Goal: Task Accomplishment & Management: Complete application form

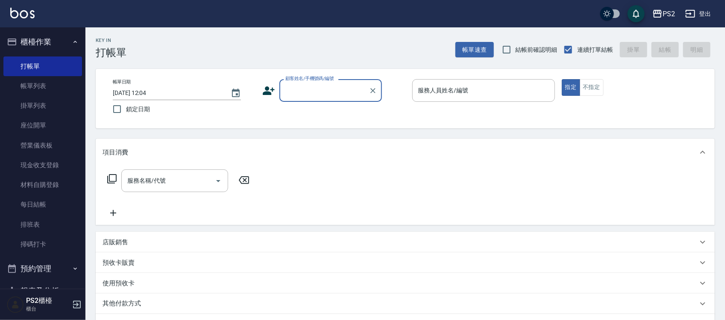
click at [334, 90] on input "顧客姓名/手機號碼/編號" at bounding box center [324, 90] width 82 height 15
type input "心"
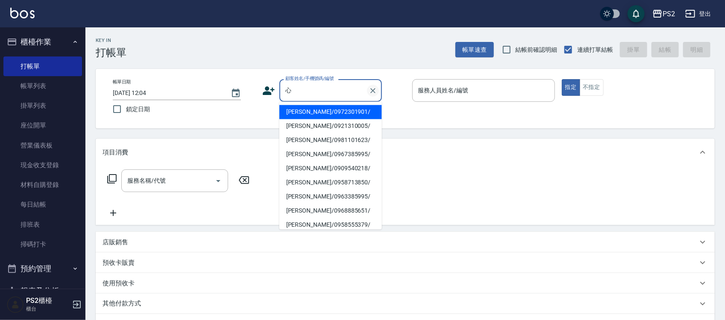
click at [375, 88] on icon "Clear" at bounding box center [372, 90] width 5 height 5
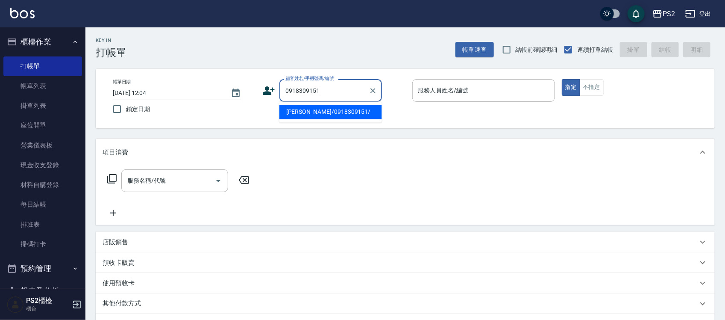
type input "[PERSON_NAME]/0918309151/"
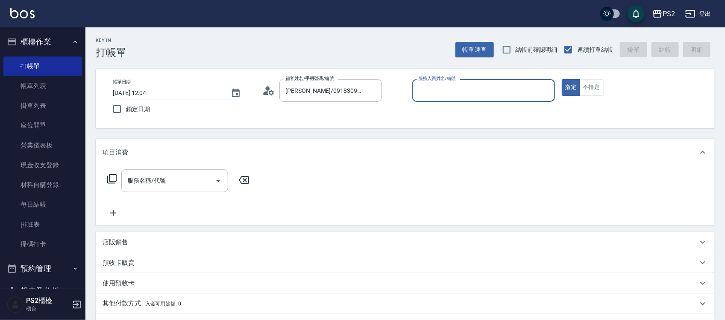
click at [272, 88] on icon at bounding box center [268, 90] width 13 height 13
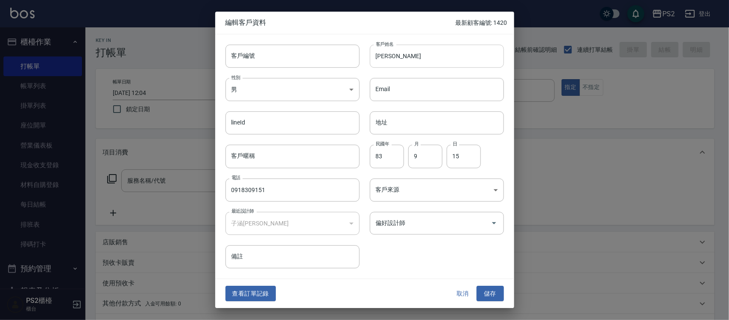
click at [409, 63] on input "[PERSON_NAME]" at bounding box center [437, 55] width 134 height 23
type input "[PERSON_NAME]"
click at [486, 289] on button "儲存" at bounding box center [490, 293] width 27 height 16
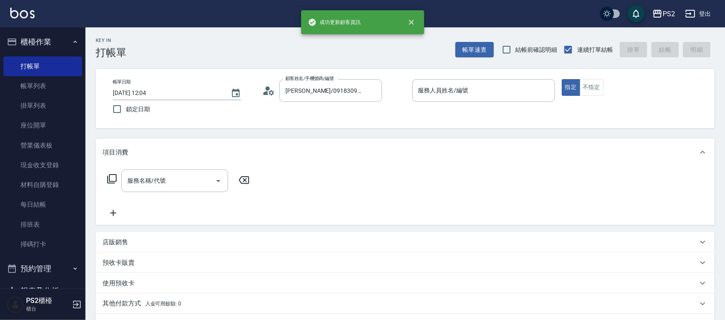
click at [270, 92] on icon at bounding box center [271, 92] width 5 height 5
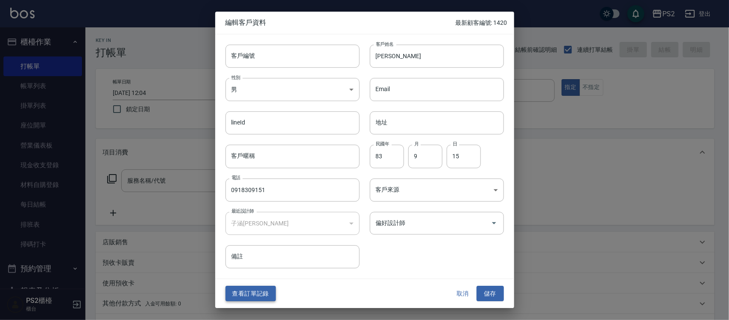
click at [253, 287] on button "查看訂單記錄" at bounding box center [251, 293] width 50 height 16
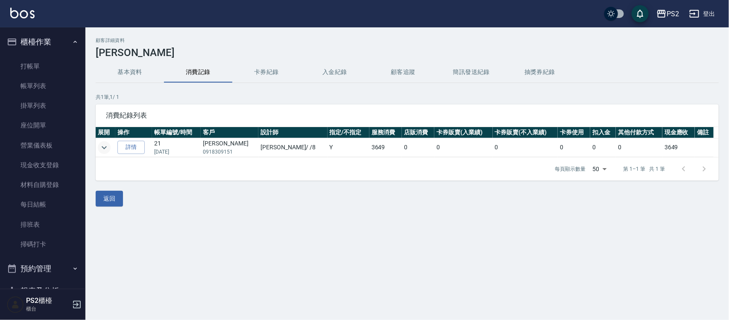
click at [101, 145] on icon "expand row" at bounding box center [104, 147] width 10 height 10
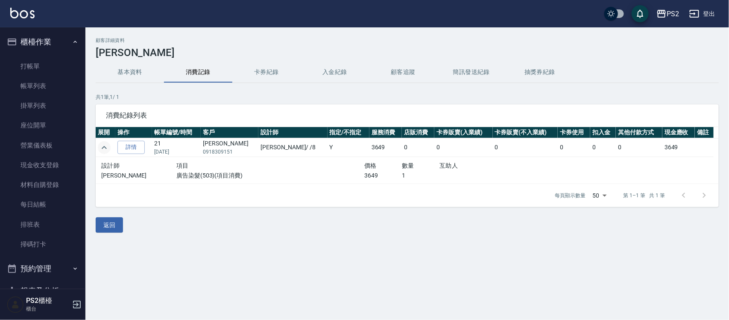
click at [103, 145] on icon "expand row" at bounding box center [104, 147] width 10 height 10
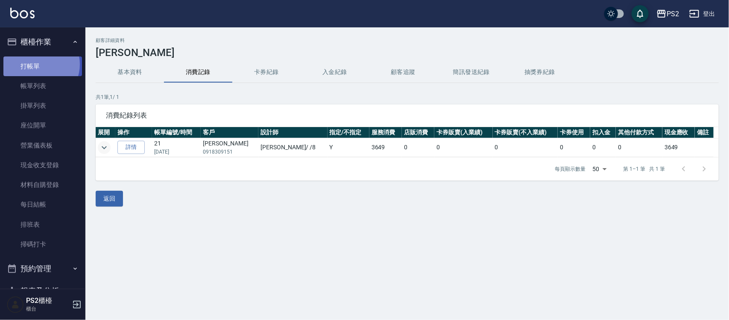
click at [40, 64] on link "打帳單" at bounding box center [42, 66] width 79 height 20
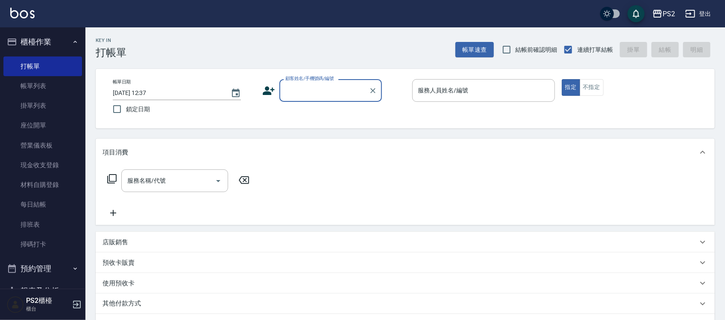
click at [57, 45] on button "櫃檯作業" at bounding box center [42, 42] width 79 height 22
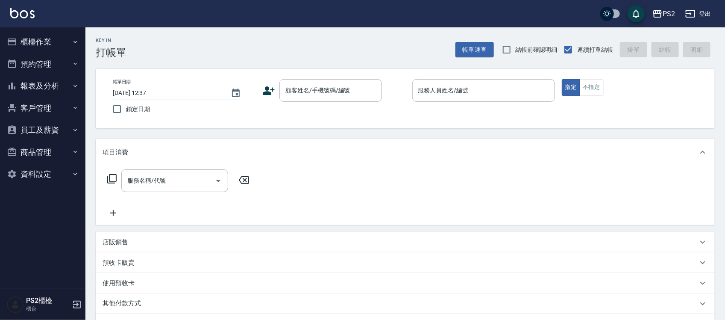
click at [52, 37] on button "櫃檯作業" at bounding box center [42, 42] width 79 height 22
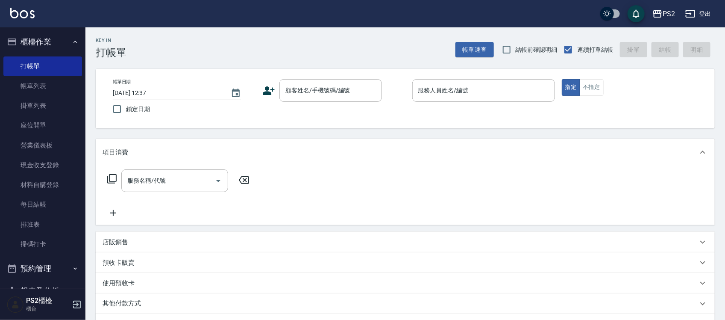
click at [48, 50] on button "櫃檯作業" at bounding box center [42, 42] width 79 height 22
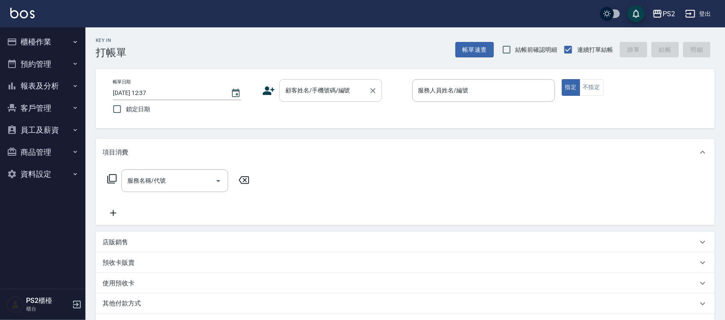
click at [306, 97] on input "顧客姓名/手機號碼/編號" at bounding box center [324, 90] width 82 height 15
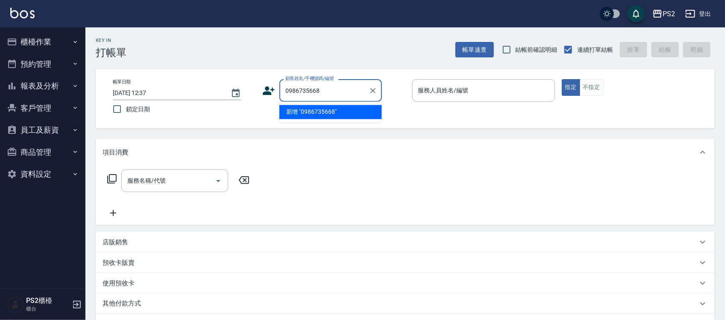
click at [327, 92] on input "0986735668" at bounding box center [324, 90] width 82 height 15
type input "[PERSON_NAME]/0979366570/"
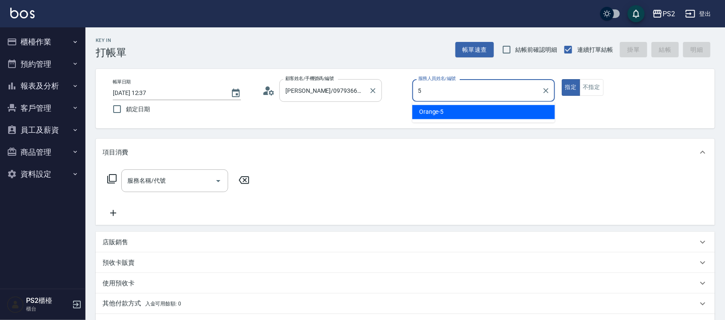
type input "Orange-5"
type button "true"
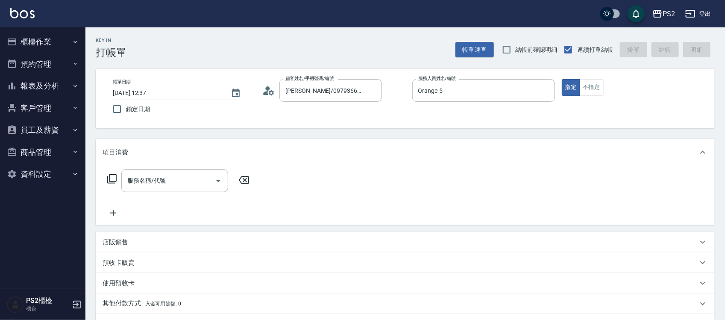
click at [264, 93] on icon at bounding box center [266, 93] width 5 height 4
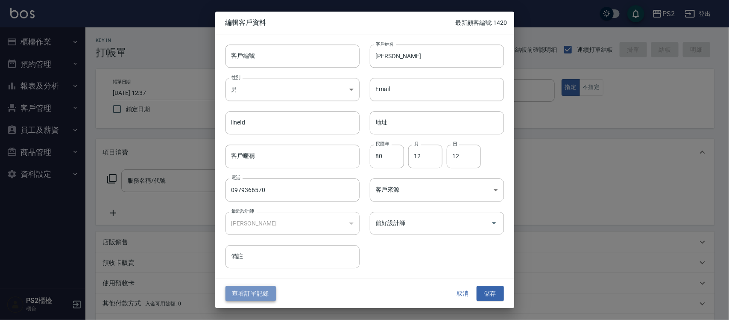
click at [266, 291] on button "查看訂單記錄" at bounding box center [251, 293] width 50 height 16
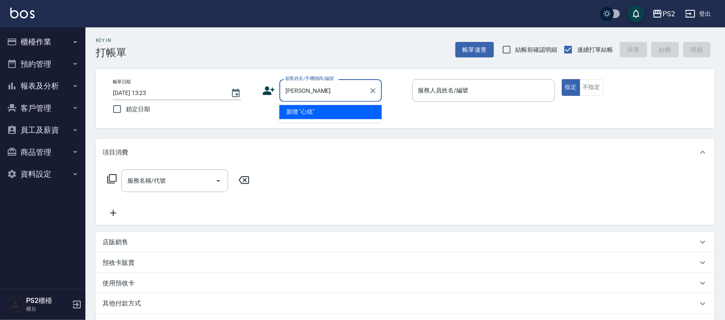
drag, startPoint x: 329, startPoint y: 86, endPoint x: 267, endPoint y: 89, distance: 62.0
click at [267, 89] on div "顧客姓名/手機號碼/編號 心炫 顧客姓名/手機號碼/編號" at bounding box center [333, 90] width 143 height 23
type input "[PERSON_NAME]"
click at [267, 89] on icon at bounding box center [269, 90] width 12 height 9
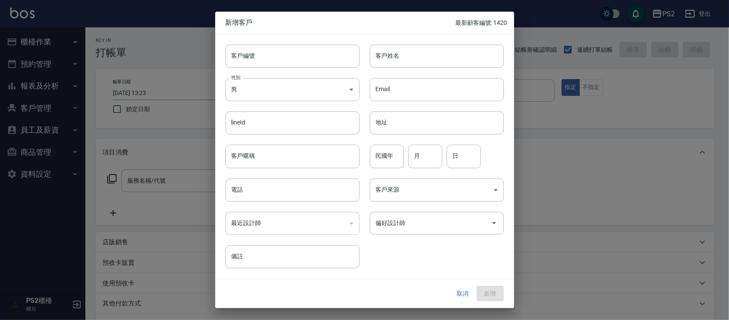
click at [454, 291] on button "取消" at bounding box center [462, 293] width 27 height 16
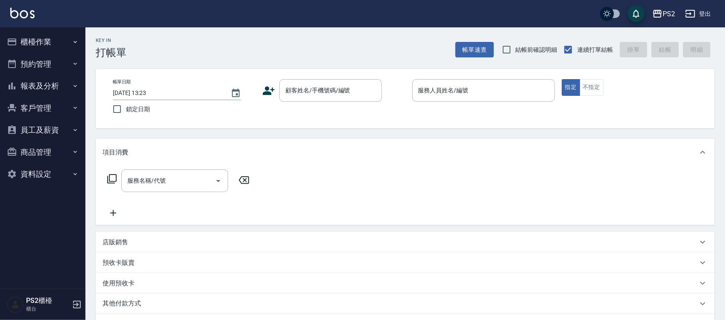
click at [7, 75] on button "報表及分析" at bounding box center [42, 86] width 79 height 22
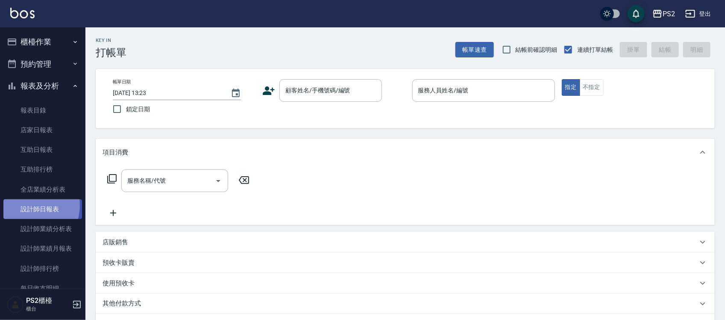
click at [26, 205] on link "設計師日報表" at bounding box center [42, 209] width 79 height 20
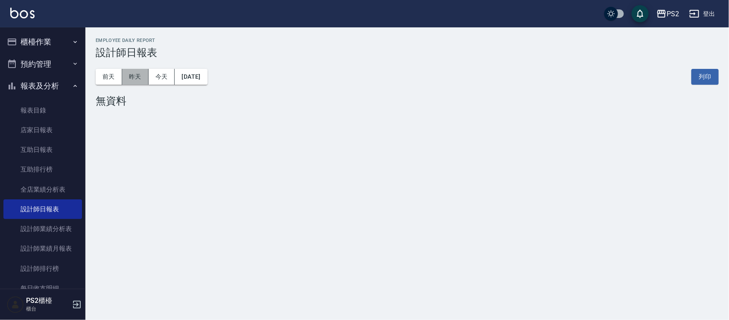
click at [131, 75] on button "昨天" at bounding box center [135, 77] width 26 height 16
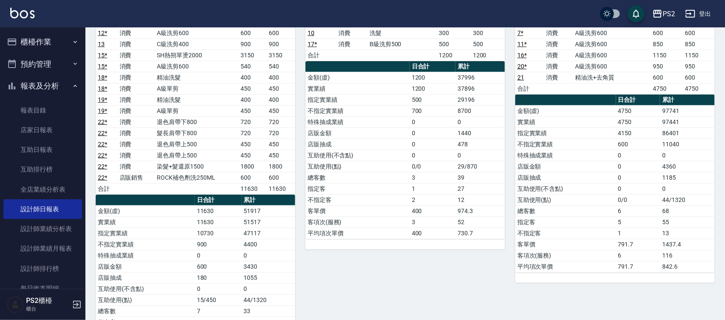
scroll to position [53, 0]
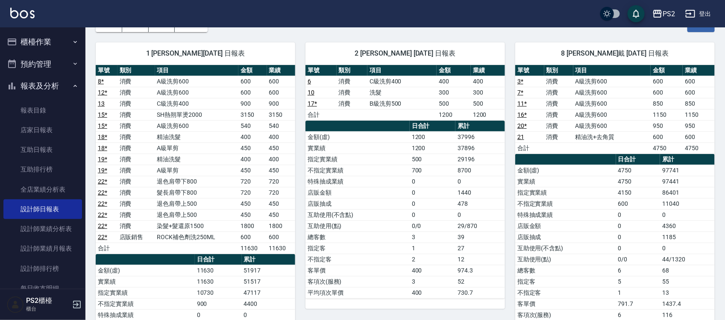
click at [43, 32] on button "櫃檯作業" at bounding box center [42, 42] width 79 height 22
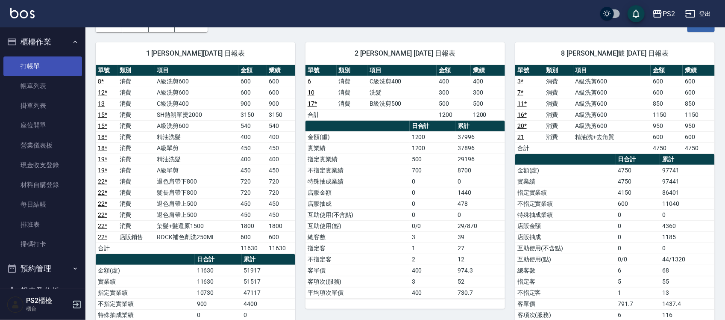
click at [20, 69] on link "打帳單" at bounding box center [42, 66] width 79 height 20
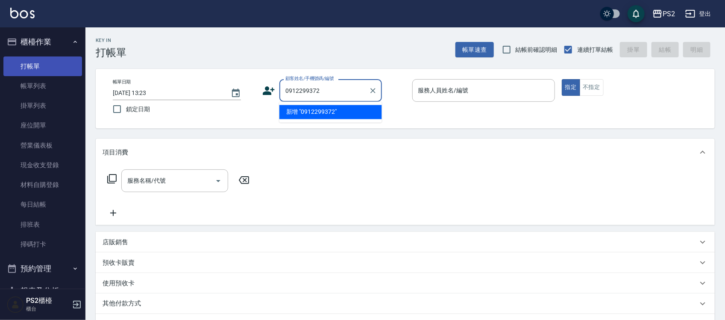
type input "0912299372"
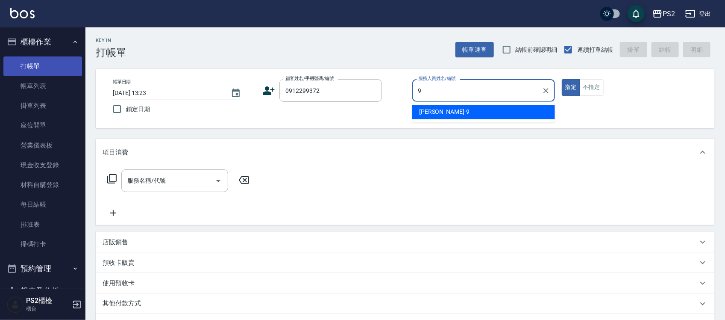
type input "[PERSON_NAME]-9"
type button "true"
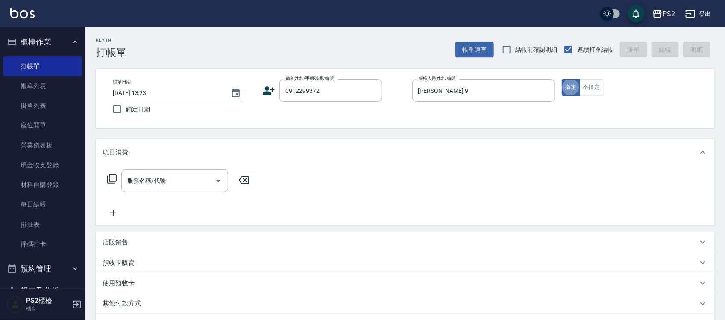
click at [274, 94] on icon at bounding box center [268, 90] width 13 height 13
click at [274, 94] on body "PS2 登出 櫃檯作業 打帳單 帳單列表 掛單列表 座位開單 營業儀表板 現金收支登錄 材料自購登錄 每日結帳 排班表 掃碼打卡 預約管理 預約管理 單日預約…" at bounding box center [362, 213] width 725 height 427
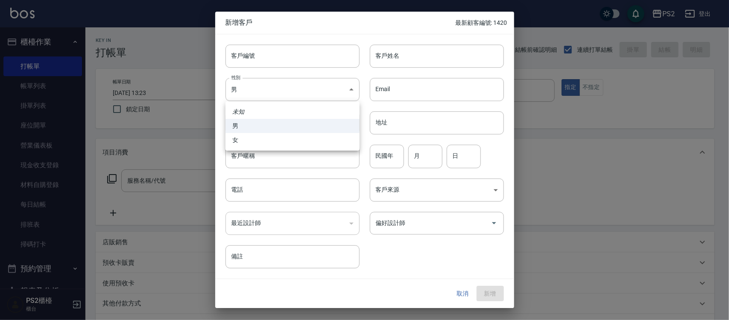
type input "0912299372"
click at [390, 54] on div at bounding box center [364, 160] width 729 height 320
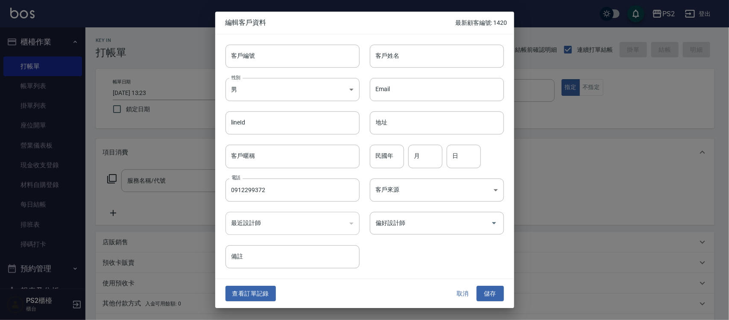
click at [392, 53] on input "客戶姓名" at bounding box center [437, 55] width 134 height 23
type input "[PERSON_NAME]"
type input "97"
type input "7"
type input "5"
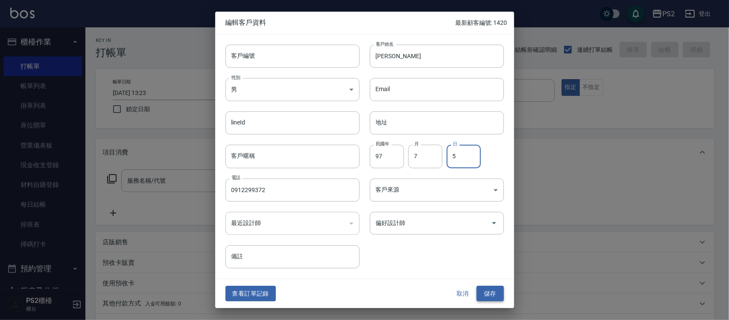
click at [494, 289] on button "儲存" at bounding box center [490, 293] width 27 height 16
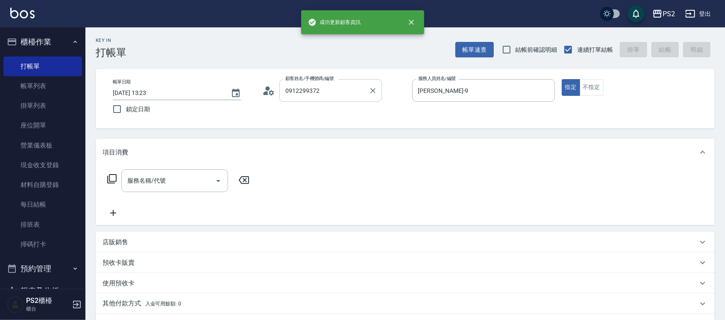
click at [340, 85] on input "0912299372" at bounding box center [324, 90] width 82 height 15
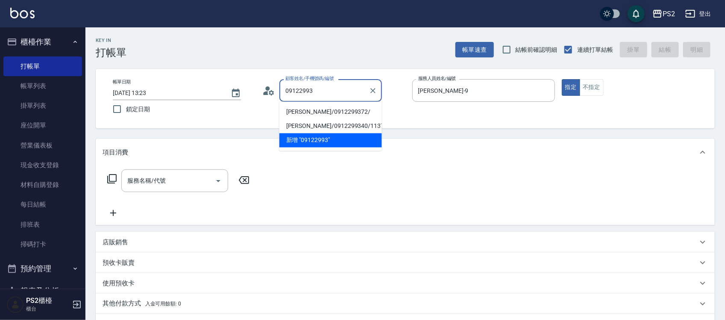
click at [315, 112] on li "[PERSON_NAME]/0912299372/" at bounding box center [330, 112] width 103 height 14
type input "[PERSON_NAME]/0912299372/"
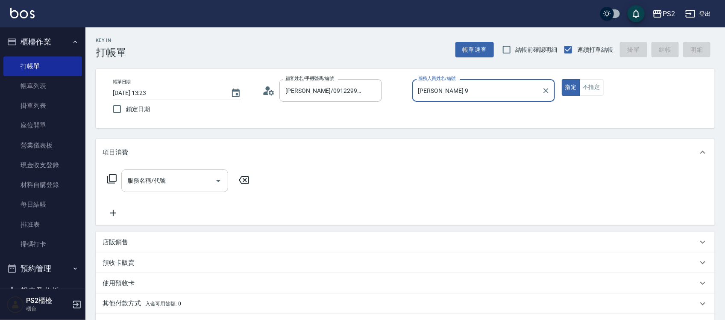
click at [150, 189] on div "服務名稱/代號" at bounding box center [174, 180] width 107 height 23
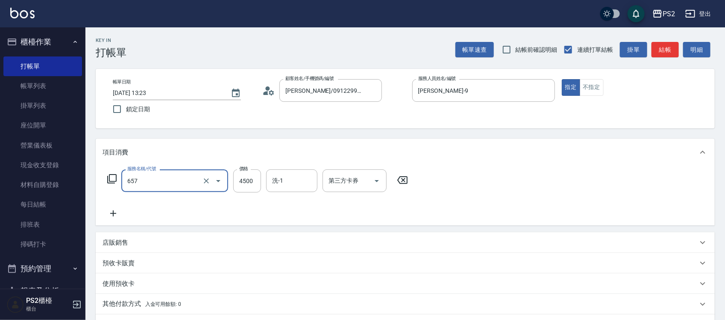
type input "維納斯極致珍珠18吋(40束)(657)"
type input "5999"
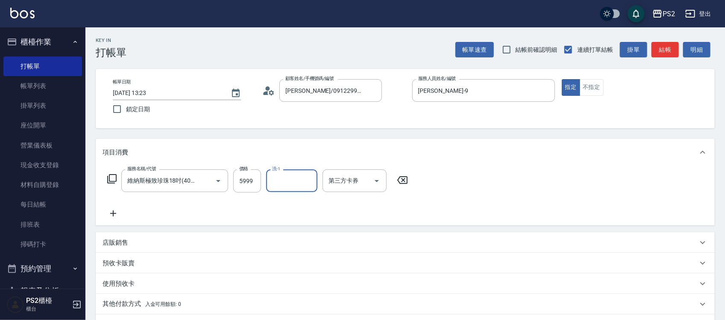
click at [106, 211] on icon at bounding box center [113, 213] width 21 height 10
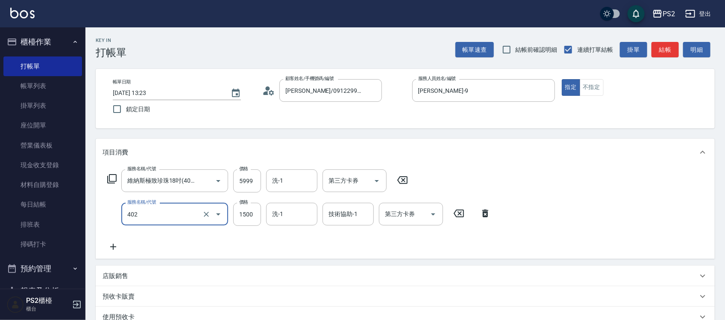
type input "染髮+髮還原1500(402)"
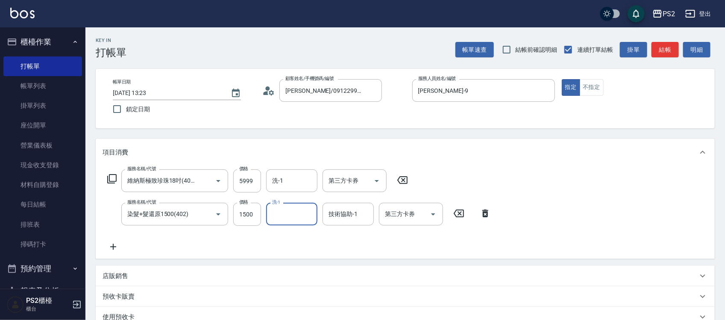
click at [334, 212] on div "技術協助-1 技術協助-1" at bounding box center [348, 213] width 51 height 23
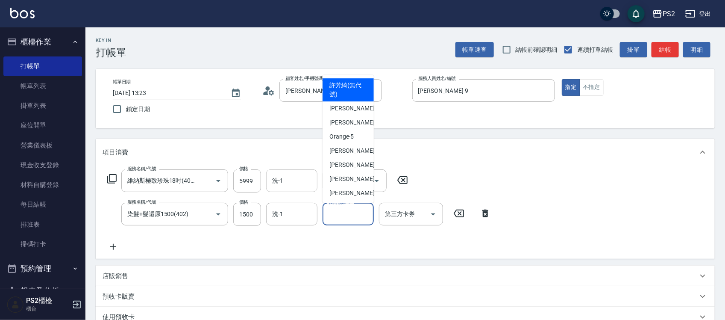
click at [296, 179] on input "洗-1" at bounding box center [292, 180] width 44 height 15
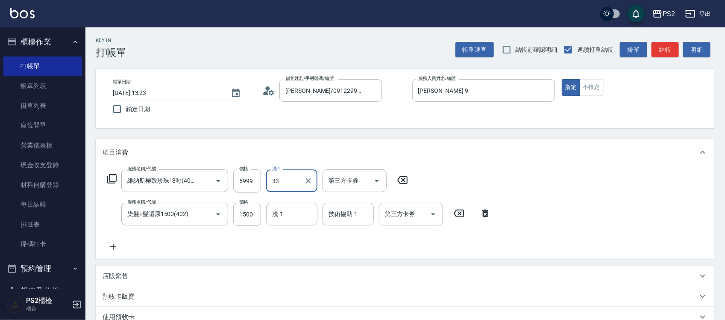
type input "培芯-33"
type input "2800"
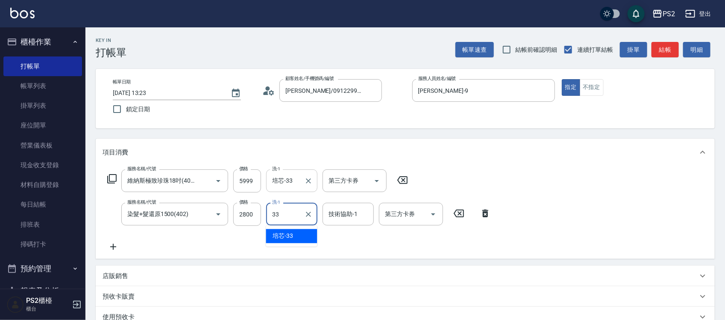
type input "培芯-33"
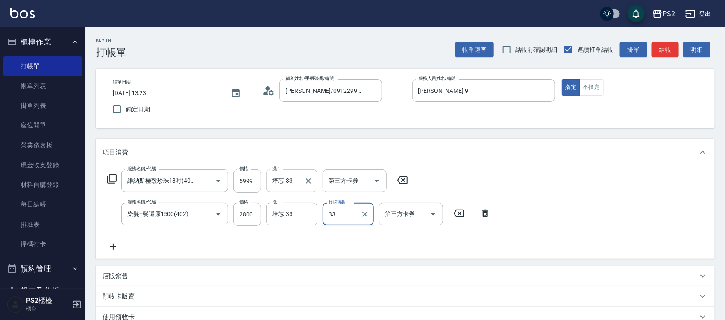
type input "培芯-33"
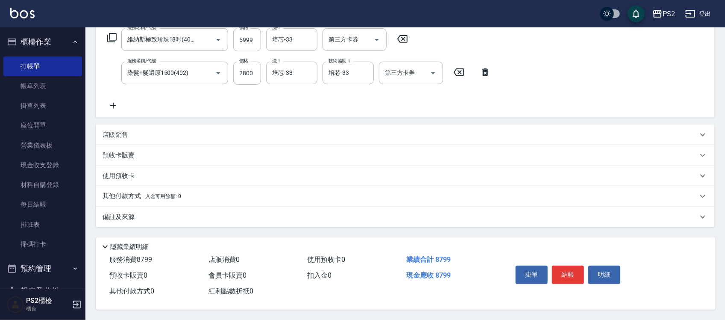
click at [551, 274] on div "掛單 結帳 明細" at bounding box center [567, 275] width 111 height 27
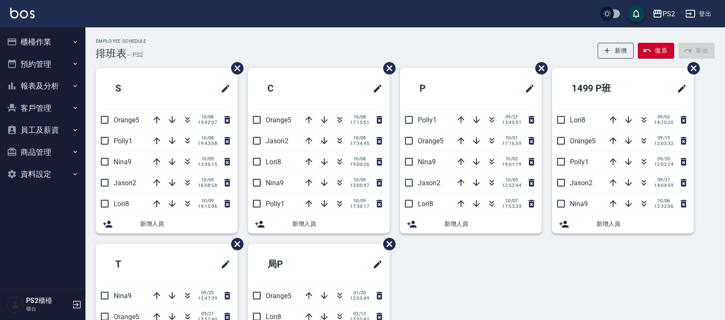
scroll to position [53, 0]
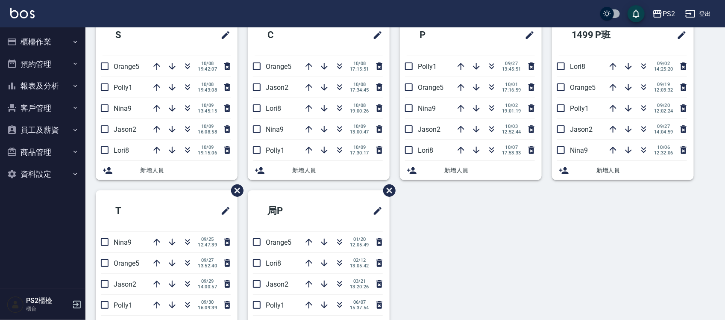
click at [536, 260] on div "S Orange5 10/08 19:42:07 Polly1 10/08 19:43:08 Nina9 10/09 13:45:15 Jason2 10/0…" at bounding box center [399, 190] width 629 height 351
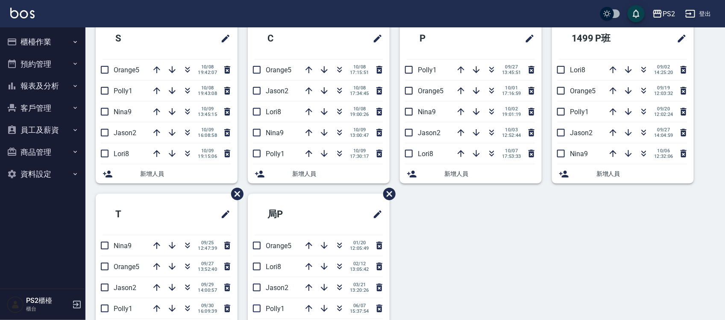
scroll to position [0, 0]
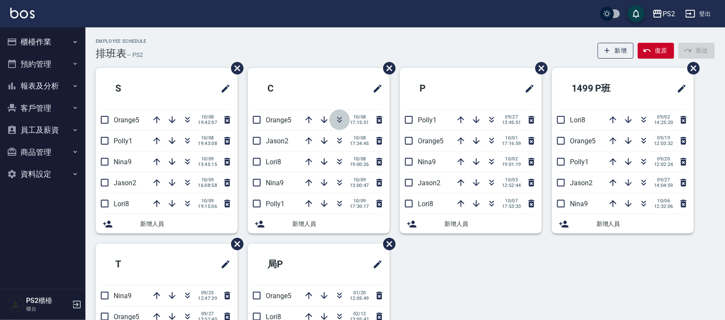
click at [344, 118] on icon "button" at bounding box center [339, 119] width 10 height 10
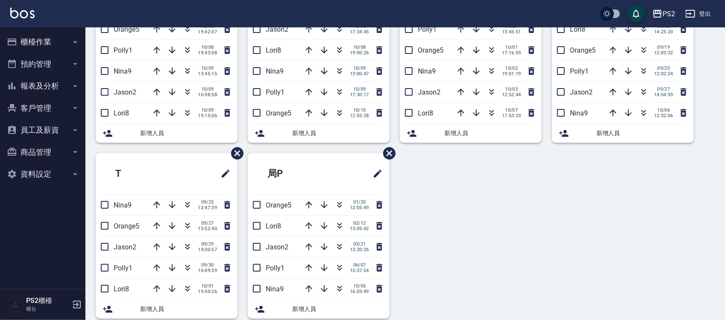
scroll to position [103, 0]
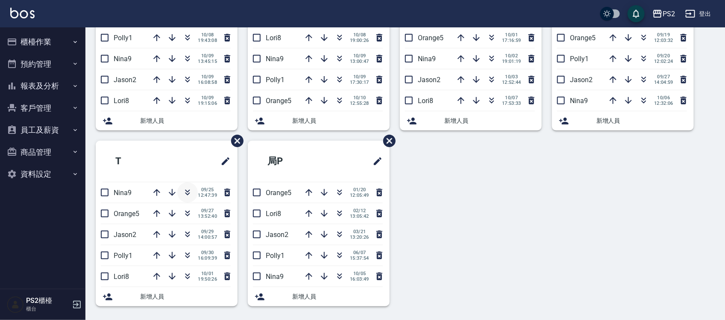
click at [187, 193] on icon "button" at bounding box center [187, 192] width 10 height 10
